Goal: Transaction & Acquisition: Purchase product/service

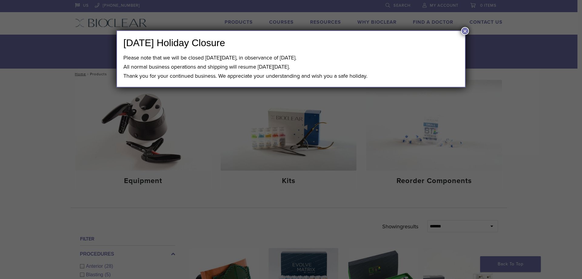
click at [465, 30] on button "×" at bounding box center [465, 31] width 8 height 8
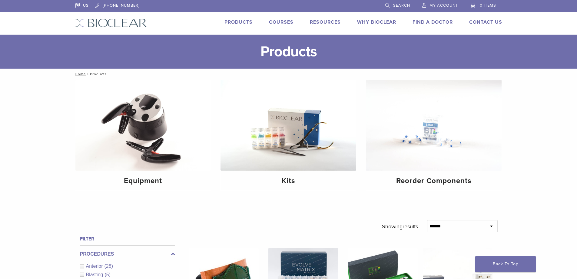
click at [247, 24] on link "Products" at bounding box center [239, 22] width 28 height 6
click at [317, 136] on img at bounding box center [289, 125] width 136 height 91
